Goal: Register for event/course

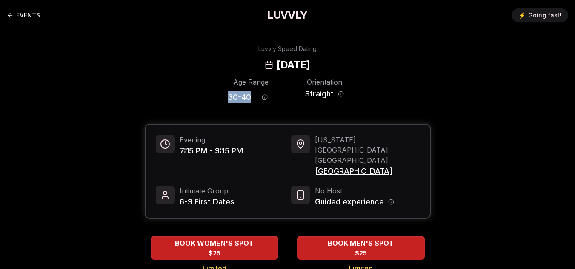
click at [36, 14] on link "EVENTS" at bounding box center [23, 15] width 33 height 17
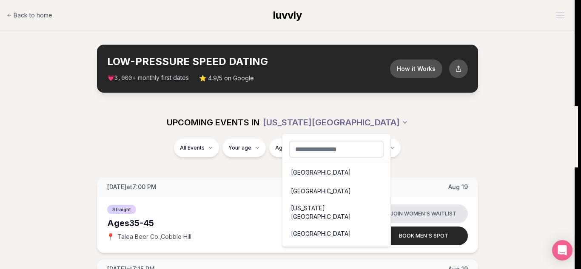
click at [339, 150] on input "text" at bounding box center [336, 149] width 94 height 17
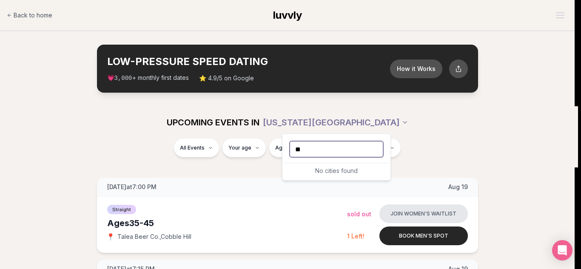
type input "*"
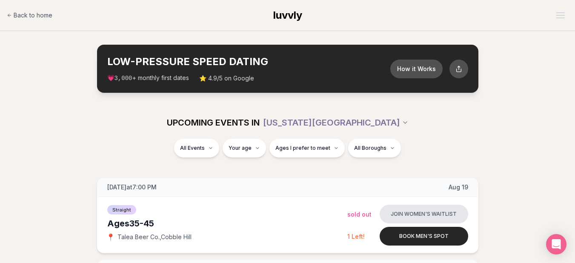
click at [279, 11] on span "luvvly" at bounding box center [287, 15] width 29 height 12
